Goal: Task Accomplishment & Management: Use online tool/utility

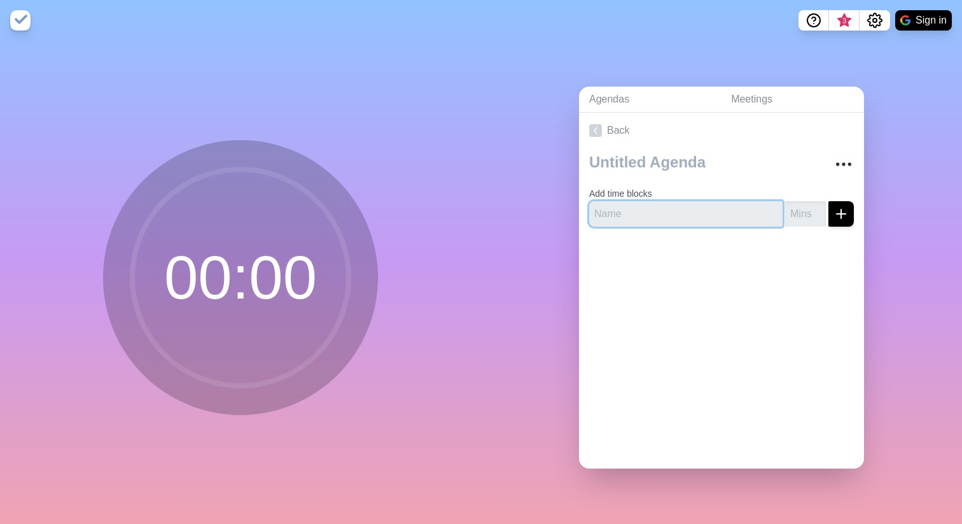
click at [666, 216] on input "text" at bounding box center [686, 213] width 194 height 25
paste input "9:15 – 10:15 AM | Why Unified XAM?"
type input "9:15 – 10:15 AM | Why Unified XAM?"
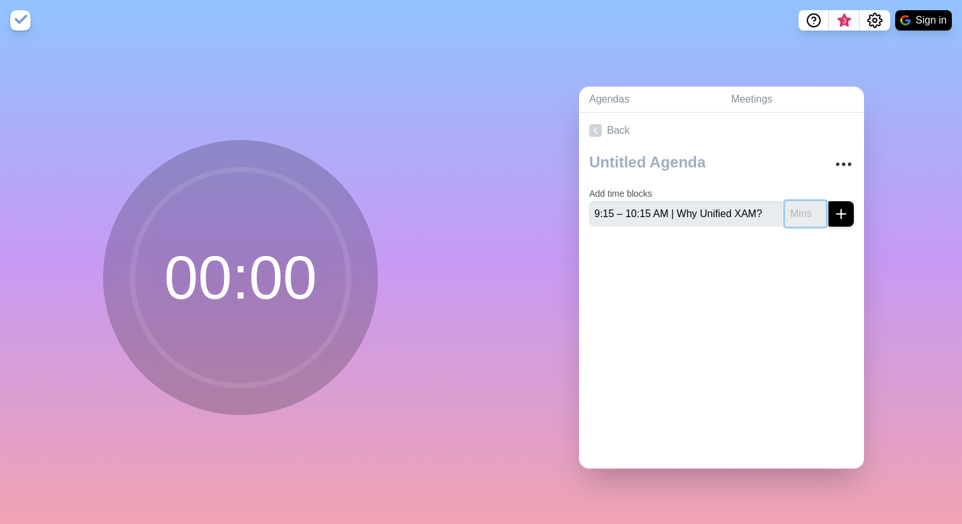
click at [809, 222] on input "number" at bounding box center [805, 213] width 41 height 25
click at [806, 255] on div at bounding box center [721, 262] width 285 height 51
click at [841, 166] on icon "More" at bounding box center [844, 164] width 20 height 20
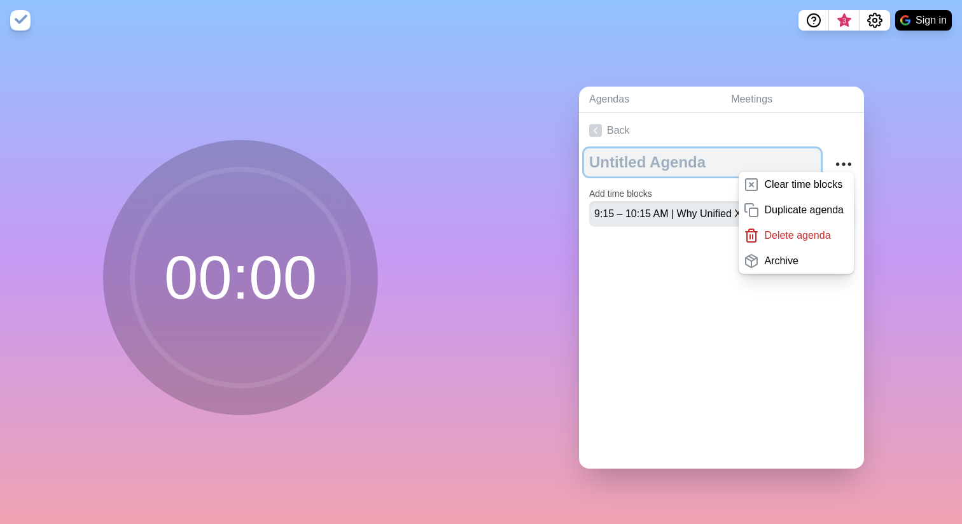
click at [806, 149] on textarea at bounding box center [702, 162] width 237 height 28
click at [696, 160] on textarea at bounding box center [702, 162] width 237 height 28
type textarea "XAM Offsite"
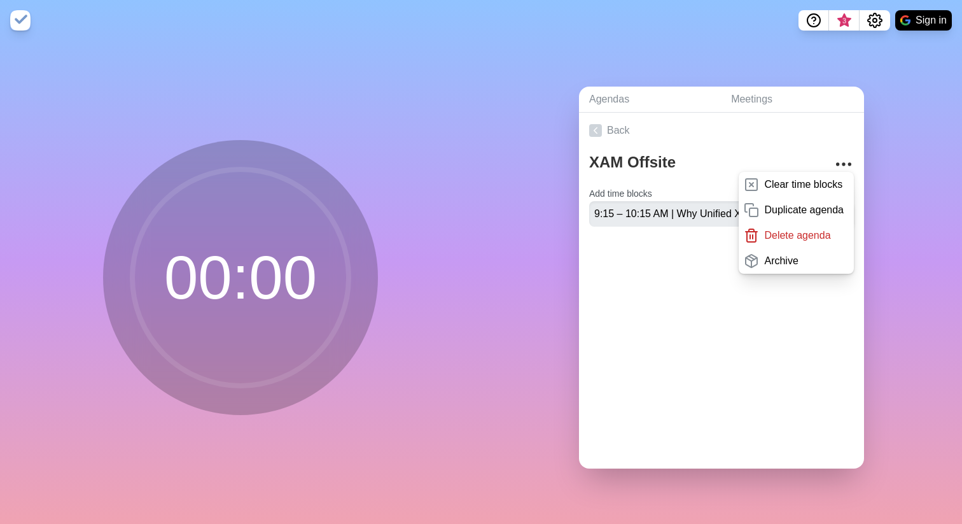
click at [525, 274] on div "Agendas Meetings Back XAM Offsite Clear time blocks Duplicate agenda Delete age…" at bounding box center [721, 282] width 481 height 483
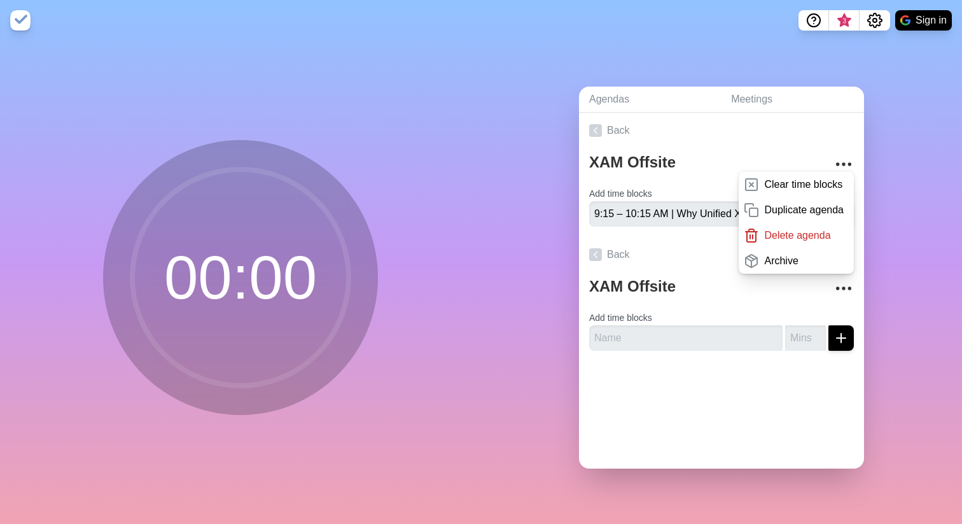
click at [886, 206] on div "Agendas Meetings Back XAM Offsite Clear time blocks Duplicate agenda Delete age…" at bounding box center [721, 282] width 481 height 483
click at [885, 224] on div "Agendas Meetings Back XAM Offsite Clear time blocks Duplicate agenda Delete age…" at bounding box center [721, 282] width 481 height 483
click at [842, 164] on icon "More" at bounding box center [844, 164] width 20 height 20
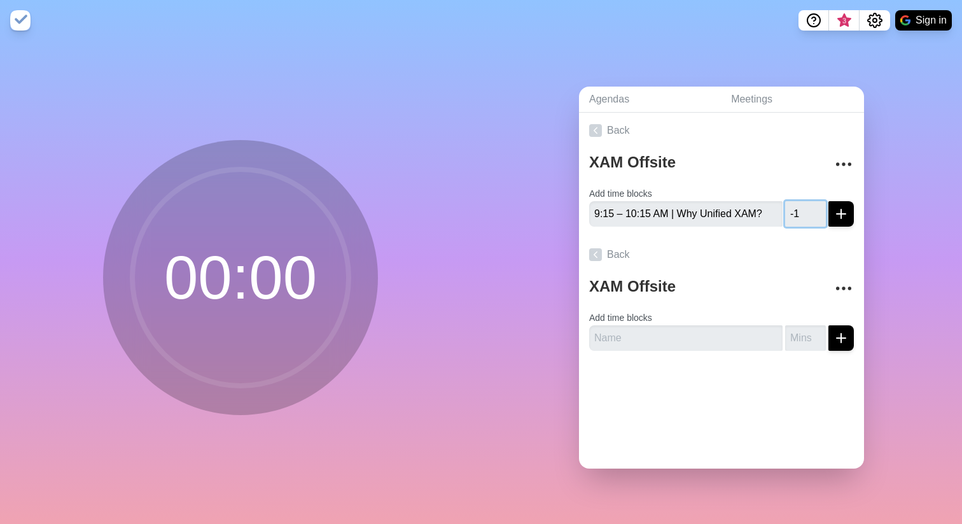
click at [815, 214] on input "-1" at bounding box center [805, 213] width 41 height 25
type input "0"
click at [816, 210] on input "0" at bounding box center [805, 213] width 41 height 25
click at [777, 104] on link "Meetings" at bounding box center [792, 100] width 143 height 26
